Goal: Navigation & Orientation: Understand site structure

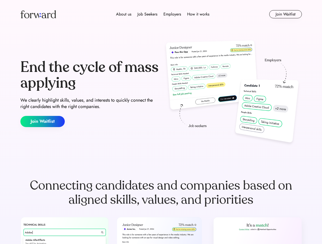
click at [161, 122] on div "End the cycle of mass applying We clearly highlight skills, values, and interes…" at bounding box center [160, 94] width 281 height 110
click at [161, 14] on div "About us Job Seekers Employers How it works" at bounding box center [162, 14] width 201 height 6
click at [38, 14] on img at bounding box center [38, 14] width 36 height 8
click at [162, 14] on div "About us Job Seekers Employers How it works" at bounding box center [162, 14] width 201 height 6
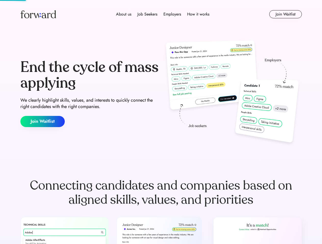
click at [124, 14] on div "About us" at bounding box center [123, 14] width 15 height 6
click at [147, 14] on div "Job Seekers" at bounding box center [147, 14] width 20 height 6
click at [172, 14] on div "Employers" at bounding box center [172, 14] width 18 height 6
click at [198, 14] on div "How it works" at bounding box center [198, 14] width 22 height 6
click at [285, 14] on button "Join Waitlist" at bounding box center [285, 14] width 33 height 8
